Goal: Information Seeking & Learning: Check status

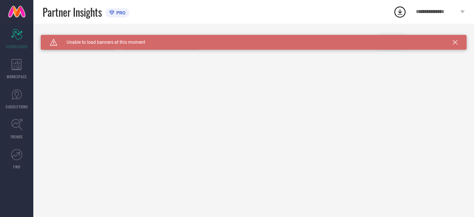
type input "All"
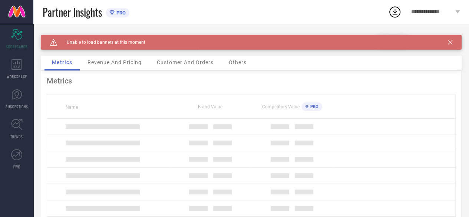
click at [452, 44] on icon at bounding box center [450, 42] width 4 height 4
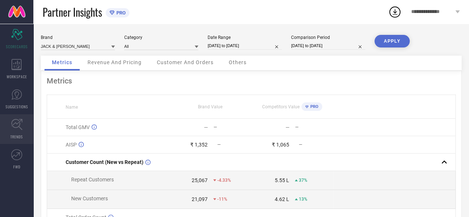
click at [20, 126] on icon at bounding box center [16, 124] width 11 height 11
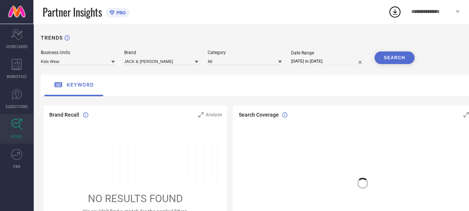
click at [113, 62] on icon at bounding box center [113, 62] width 4 height 3
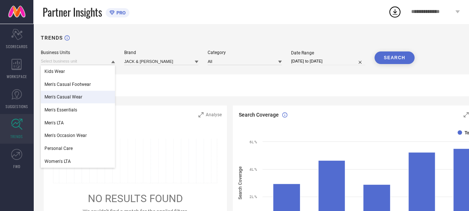
click at [75, 98] on span "Men's Casual Wear" at bounding box center [63, 97] width 38 height 5
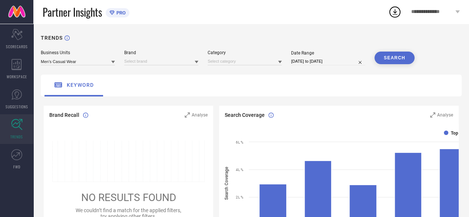
click at [196, 62] on icon at bounding box center [197, 62] width 4 height 3
click at [159, 71] on div "JACK & [PERSON_NAME]" at bounding box center [161, 71] width 74 height 13
select select "7"
select select "2025"
select select "8"
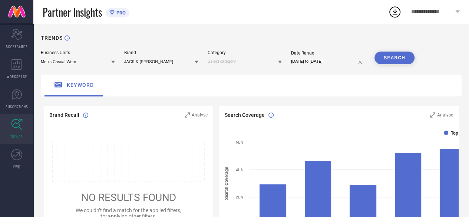
select select "2025"
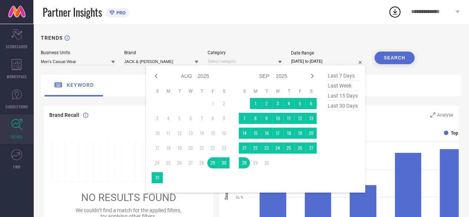
click at [337, 59] on input "[DATE] to [DATE]" at bounding box center [328, 61] width 74 height 8
click at [212, 105] on td "1" at bounding box center [212, 103] width 11 height 11
click at [155, 76] on icon at bounding box center [156, 76] width 3 height 4
select select "6"
select select "2025"
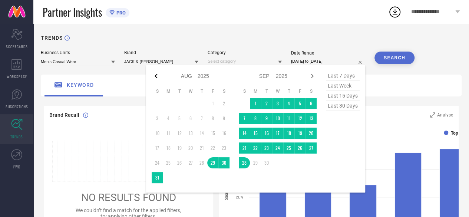
select select "7"
select select "2025"
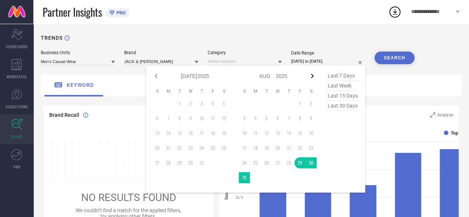
click at [314, 74] on icon at bounding box center [312, 76] width 9 height 9
select select "7"
select select "2025"
select select "8"
select select "2025"
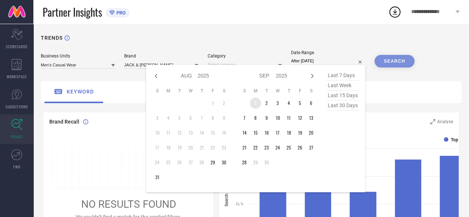
click at [254, 106] on td "1" at bounding box center [255, 102] width 11 height 11
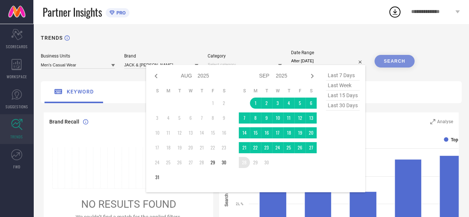
type input "[DATE] to [DATE]"
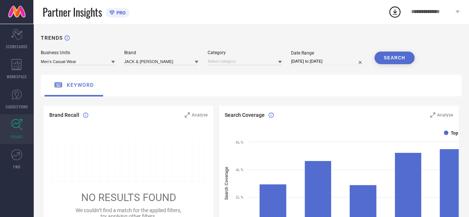
click at [397, 56] on button "SEARCH" at bounding box center [394, 58] width 40 height 13
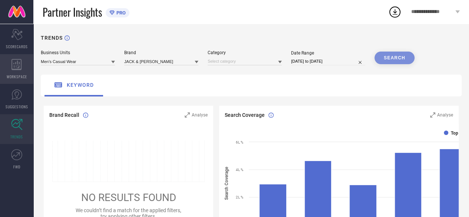
click at [20, 73] on div "WORKSPACE" at bounding box center [16, 69] width 33 height 30
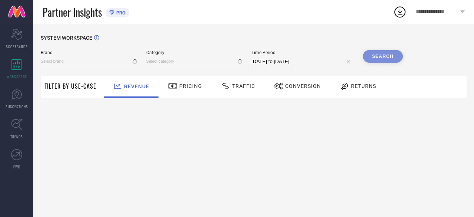
type input "JACK & [PERSON_NAME]"
type input "All"
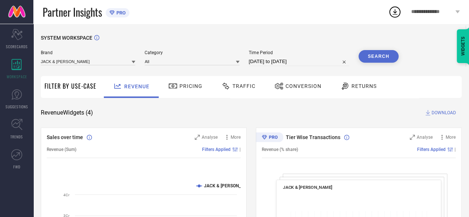
click at [239, 63] on icon at bounding box center [238, 62] width 4 height 4
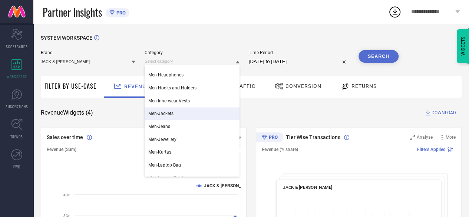
scroll to position [611, 0]
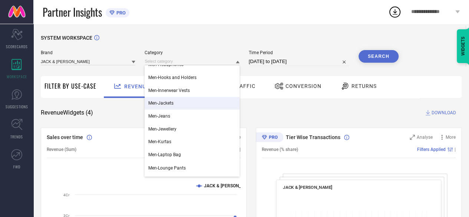
click at [291, 37] on div "SYSTEM WORKSPACE" at bounding box center [251, 42] width 421 height 15
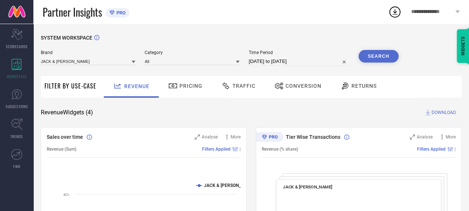
select select "7"
select select "2025"
select select "8"
select select "2025"
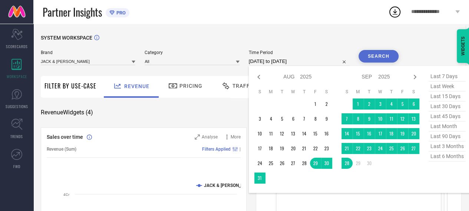
click at [279, 60] on input "[DATE] to [DATE]" at bounding box center [299, 61] width 100 height 9
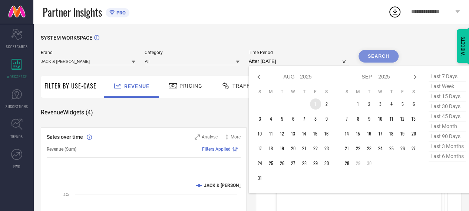
click at [316, 105] on td "1" at bounding box center [315, 104] width 11 height 11
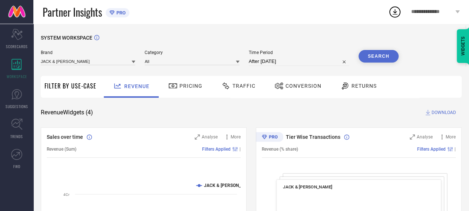
type input "[DATE] to [DATE]"
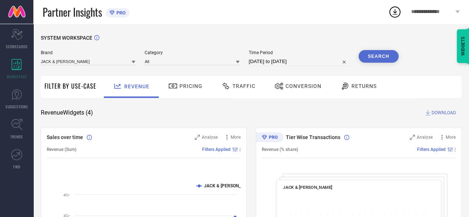
click at [372, 57] on button "Search" at bounding box center [378, 56] width 40 height 13
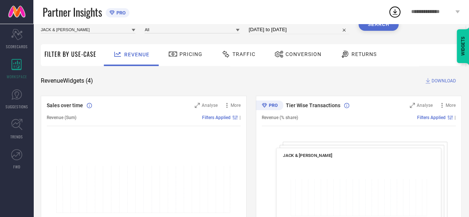
scroll to position [26, 0]
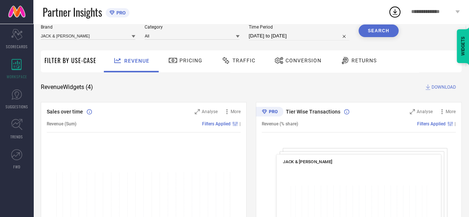
click at [297, 60] on span "Conversion" at bounding box center [303, 60] width 36 height 6
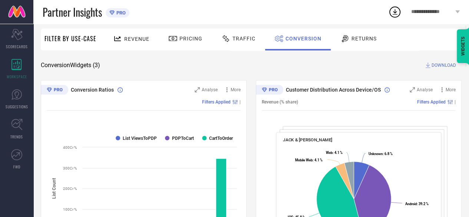
scroll to position [47, 0]
click at [245, 43] on div "Traffic" at bounding box center [238, 39] width 38 height 13
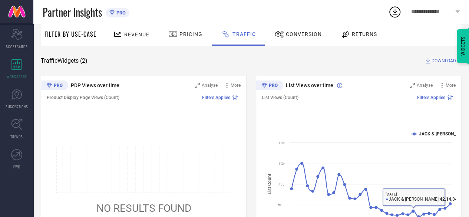
scroll to position [52, 0]
click at [428, 61] on icon at bounding box center [428, 62] width 5 height 6
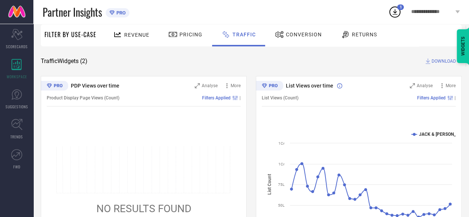
click at [395, 9] on icon at bounding box center [394, 11] width 13 height 13
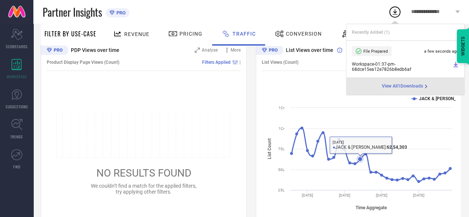
scroll to position [85, 0]
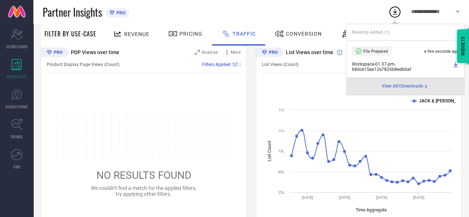
click at [459, 13] on icon at bounding box center [457, 11] width 4 height 3
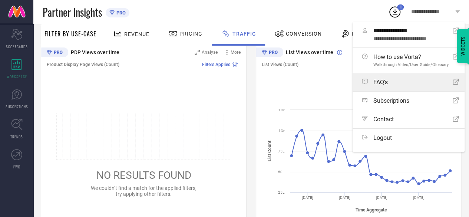
scroll to position [12, 0]
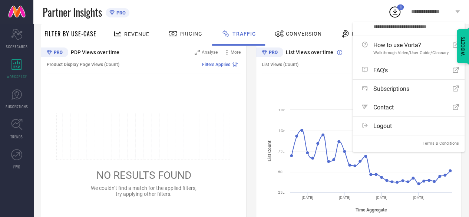
click at [327, 20] on div "Partner Insights PRO" at bounding box center [215, 12] width 345 height 24
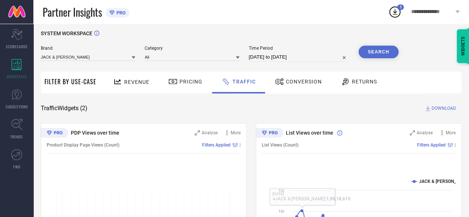
scroll to position [0, 0]
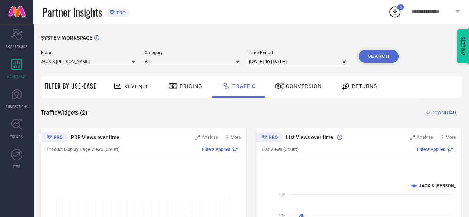
click at [304, 87] on span "Conversion" at bounding box center [304, 86] width 36 height 6
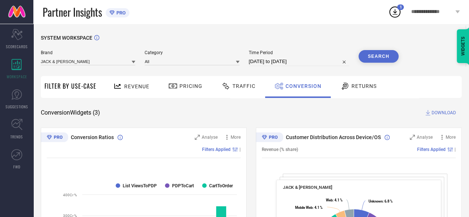
click at [233, 83] on span "Traffic" at bounding box center [243, 86] width 23 height 6
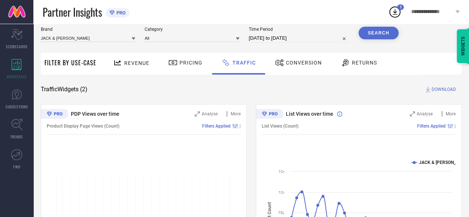
scroll to position [23, 0]
